Goal: Task Accomplishment & Management: Complete application form

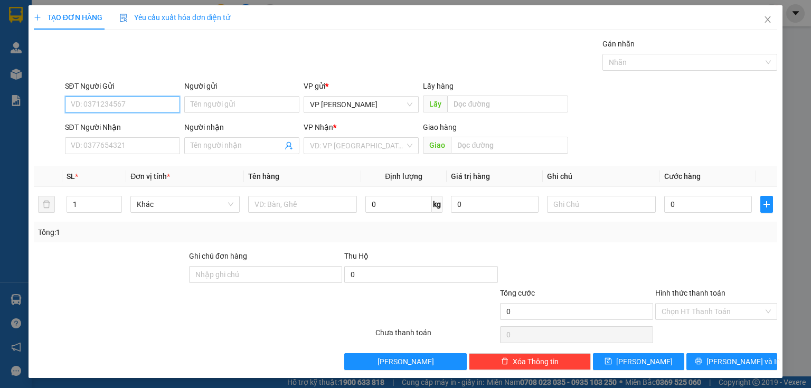
click at [116, 108] on input "SĐT Người Gửi" at bounding box center [122, 104] width 115 height 17
click at [107, 145] on input "SĐT Người Nhận" at bounding box center [122, 145] width 115 height 17
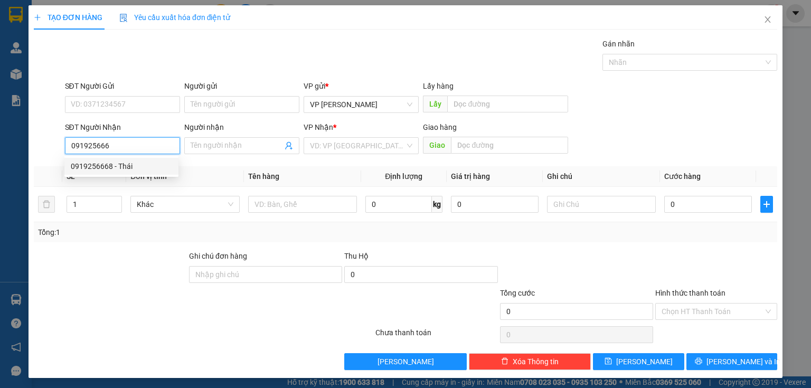
click at [117, 171] on div "0919256668 - Thái" at bounding box center [121, 166] width 101 height 12
type input "0919256668"
type input "Thái"
type input "0919256668"
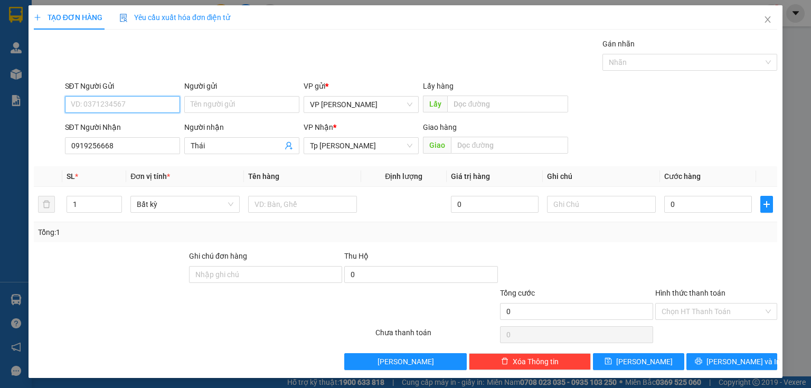
click at [112, 104] on input "SĐT Người Gửi" at bounding box center [122, 104] width 115 height 17
type input "0918890268"
click at [109, 125] on div "0918890268 - Cửu.bánh mì" at bounding box center [121, 125] width 101 height 12
type input "Cửu.bánh mì"
type input "0918890268"
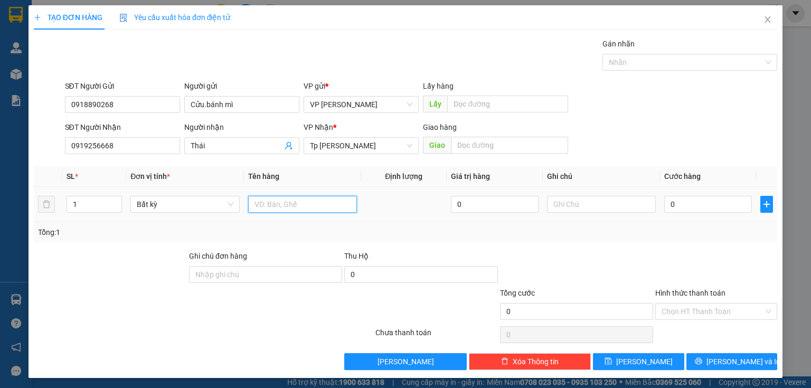
click at [278, 207] on input "text" at bounding box center [302, 204] width 109 height 17
type input "1T xám chả"
click at [670, 311] on input "Hình thức thanh toán" at bounding box center [712, 312] width 102 height 16
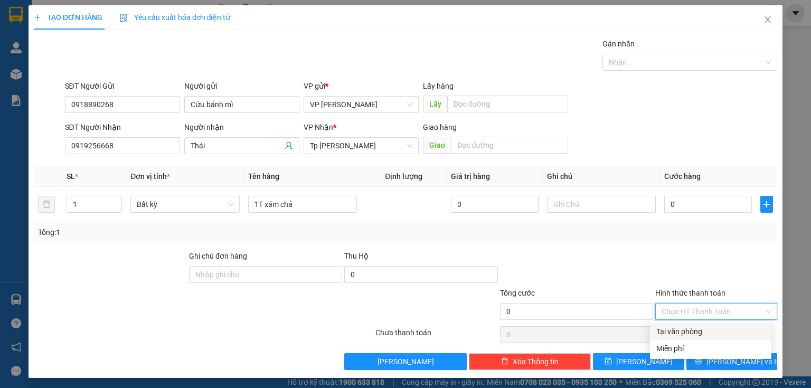
drag, startPoint x: 678, startPoint y: 334, endPoint x: 702, endPoint y: 292, distance: 48.2
click at [678, 334] on div "Tại văn phòng" at bounding box center [710, 332] width 109 height 12
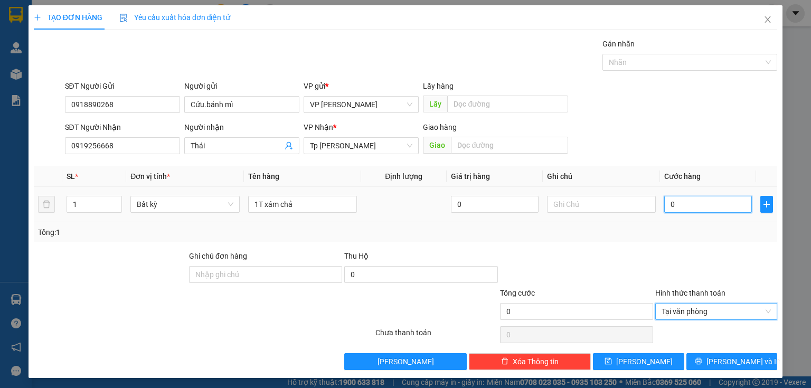
click at [703, 205] on input "0" at bounding box center [708, 204] width 88 height 17
type input "3"
type input "30"
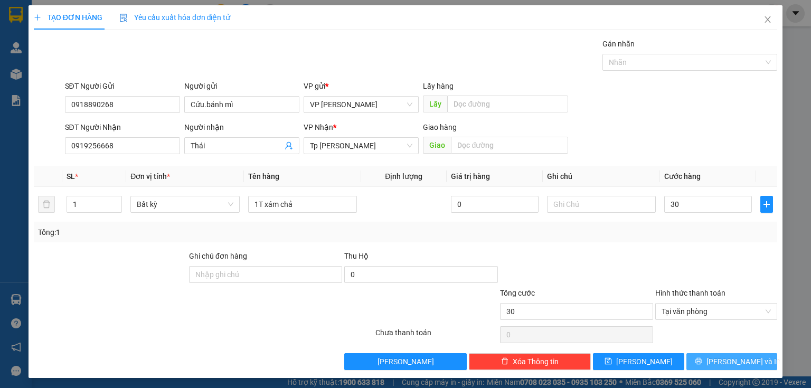
type input "30.000"
click at [702, 362] on icon "printer" at bounding box center [698, 361] width 7 height 7
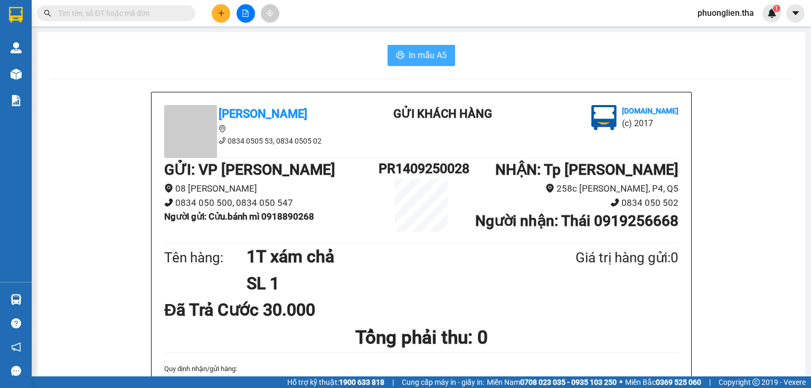
click at [437, 55] on span "In mẫu A5" at bounding box center [428, 55] width 38 height 13
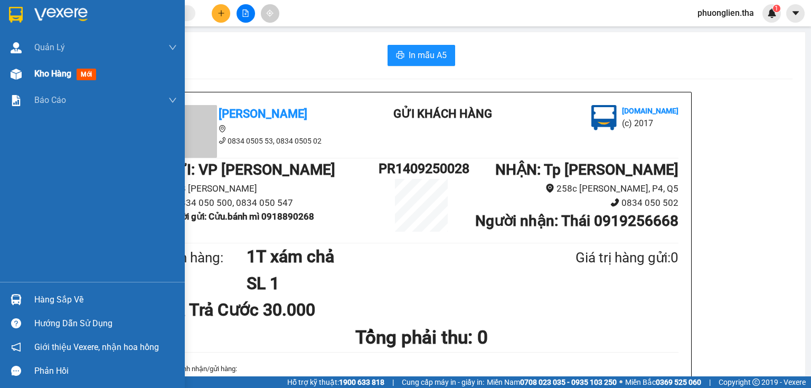
click at [66, 76] on span "Kho hàng" at bounding box center [52, 74] width 37 height 10
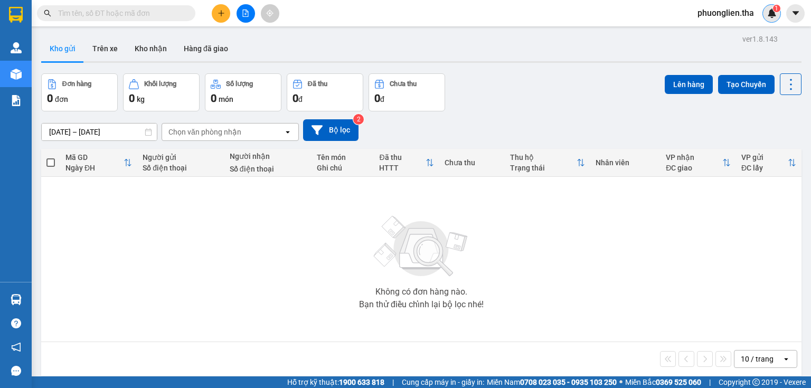
click at [773, 16] on img at bounding box center [772, 13] width 10 height 10
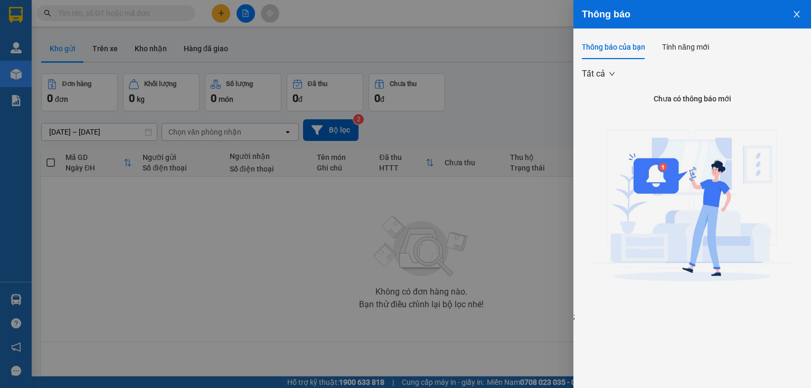
drag, startPoint x: 800, startPoint y: 16, endPoint x: 762, endPoint y: 4, distance: 40.3
click at [800, 15] on icon "close" at bounding box center [796, 14] width 8 height 8
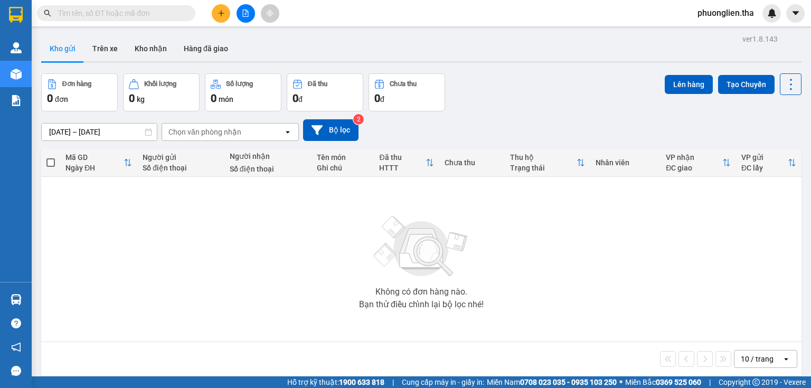
click at [731, 16] on span "phuonglien.tha" at bounding box center [725, 12] width 73 height 13
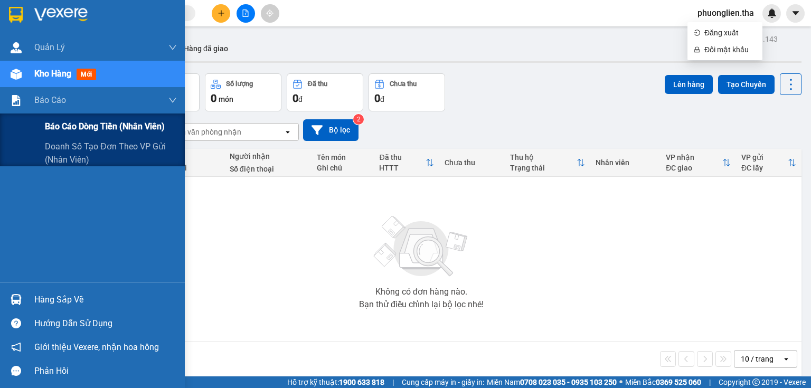
click at [94, 125] on span "Báo cáo dòng tiền (nhân viên)" at bounding box center [105, 126] width 120 height 13
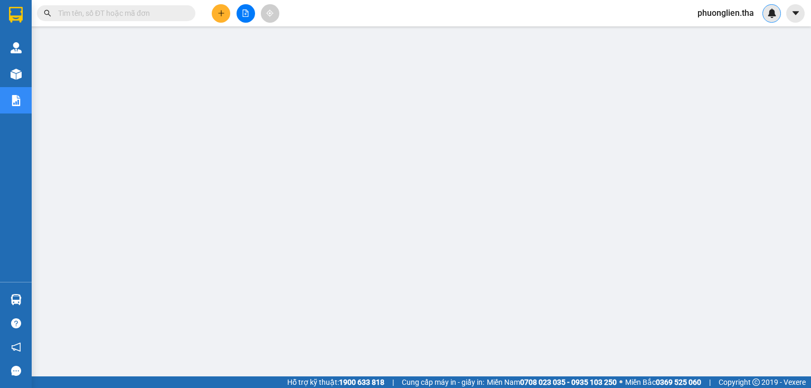
click at [771, 13] on img at bounding box center [772, 13] width 10 height 10
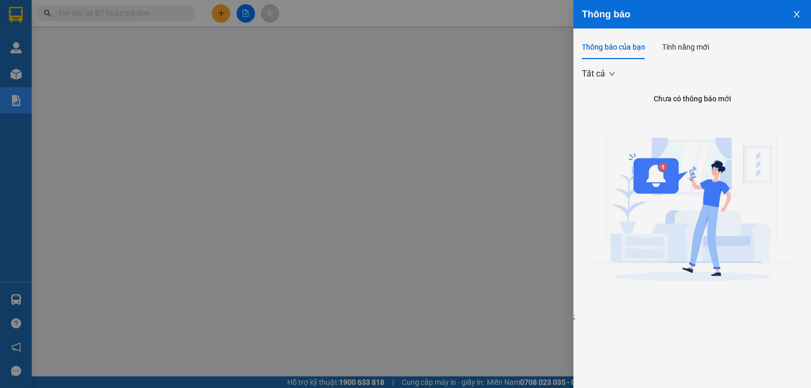
click at [795, 12] on icon "close" at bounding box center [796, 14] width 6 height 6
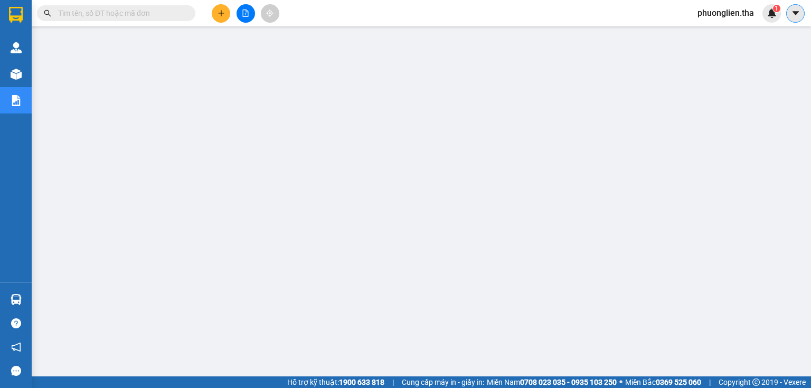
click at [796, 10] on icon "caret-down" at bounding box center [796, 13] width 10 height 10
click at [735, 17] on span "phuonglien.tha" at bounding box center [725, 12] width 73 height 13
click at [732, 33] on span "Đăng xuất" at bounding box center [730, 33] width 52 height 12
